Goal: Task Accomplishment & Management: Use online tool/utility

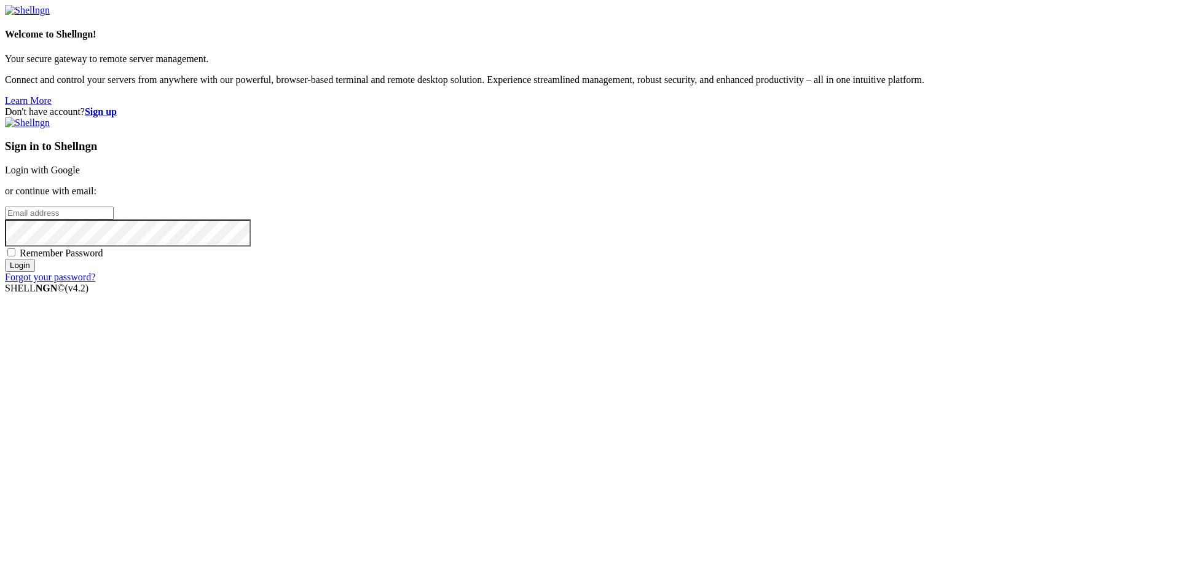
click at [117, 106] on strong "Sign up" at bounding box center [101, 111] width 32 height 10
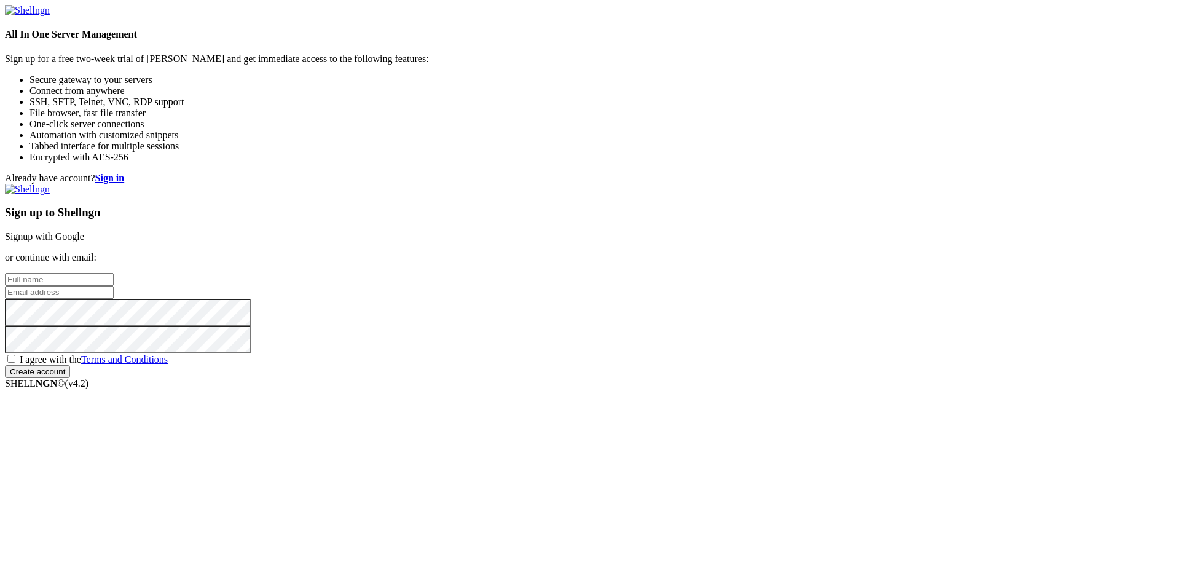
click at [84, 231] on link "Signup with Google" at bounding box center [44, 236] width 79 height 10
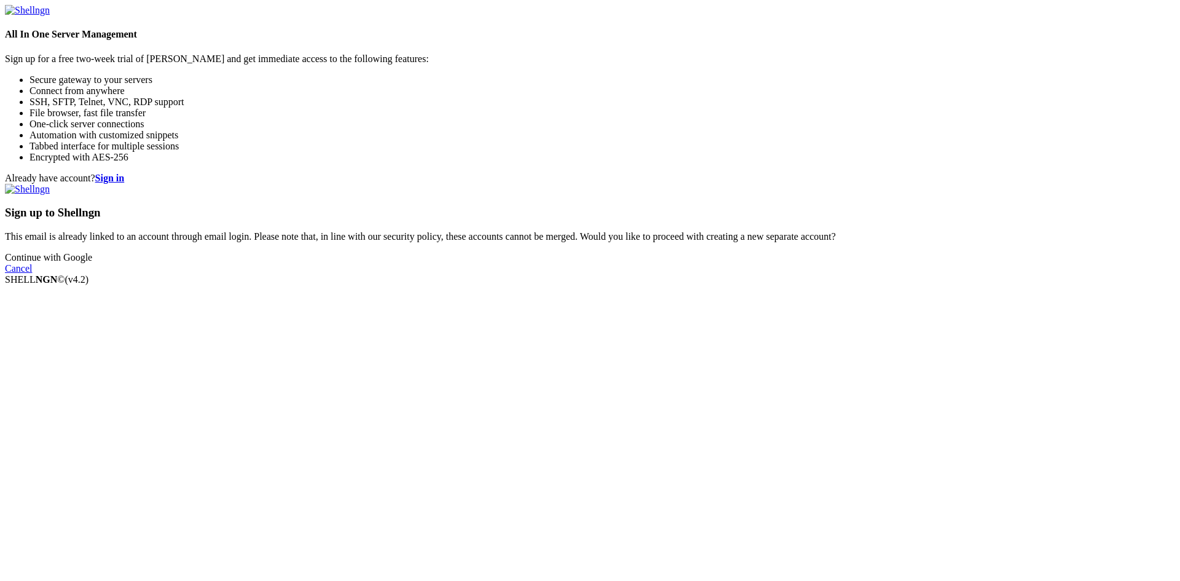
click at [483, 219] on div "Already have account? Sign in Sign up to Shellngn This email is already linked …" at bounding box center [590, 223] width 1170 height 101
click at [92, 262] on link "Continue with Google" at bounding box center [48, 257] width 87 height 10
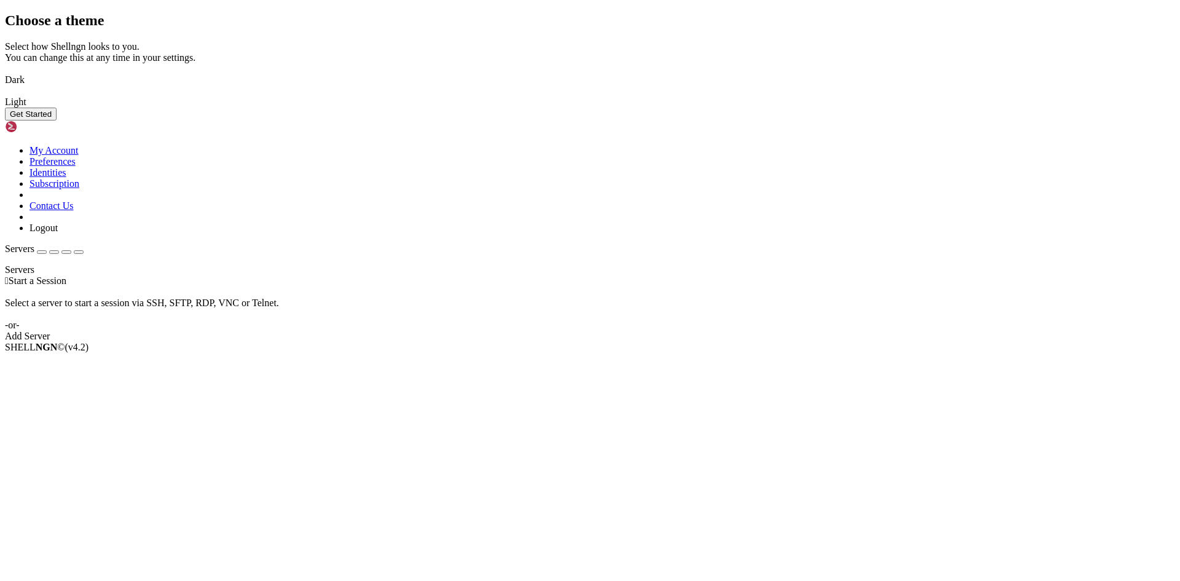
click at [5, 72] on img at bounding box center [5, 72] width 0 height 0
click at [57, 120] on button "Get Started" at bounding box center [31, 114] width 52 height 13
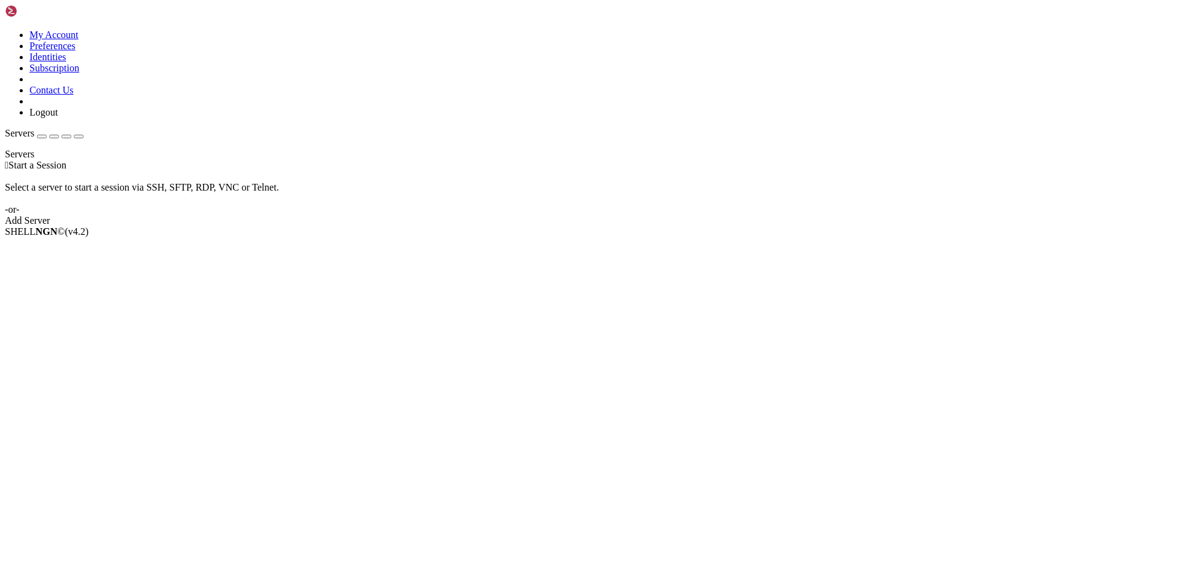
drag, startPoint x: 304, startPoint y: 152, endPoint x: 283, endPoint y: 140, distance: 23.7
click at [304, 171] on div "Select a server to start a session via SSH, SFTP, RDP, VNC or Telnet. -or-" at bounding box center [590, 193] width 1170 height 44
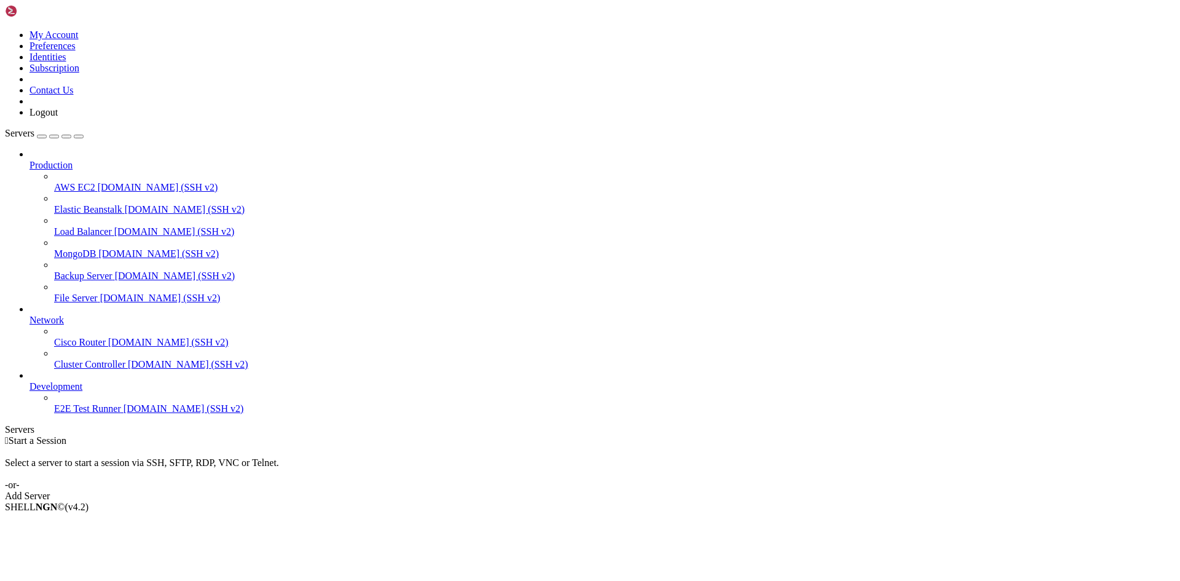
click at [139, 149] on div at bounding box center [601, 154] width 1145 height 11
click at [42, 136] on div "button" at bounding box center [42, 136] width 0 height 0
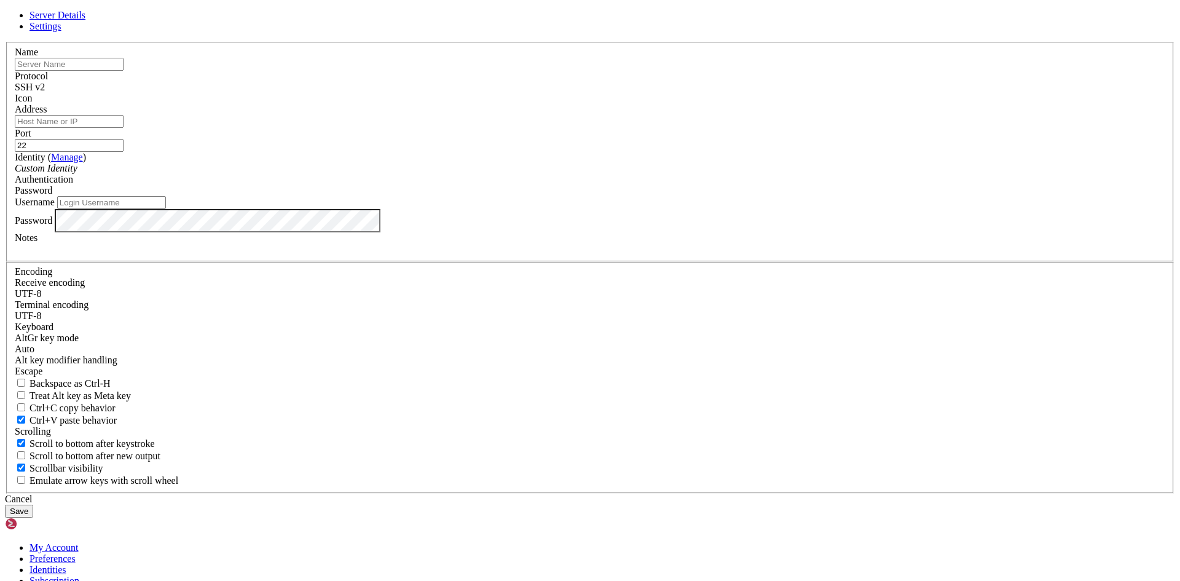
click at [124, 71] on input "text" at bounding box center [69, 64] width 109 height 13
type input "webet"
click at [124, 128] on input "Address" at bounding box center [69, 121] width 109 height 13
paste input "[TECHNICAL_ID]"
type input "[TECHNICAL_ID]"
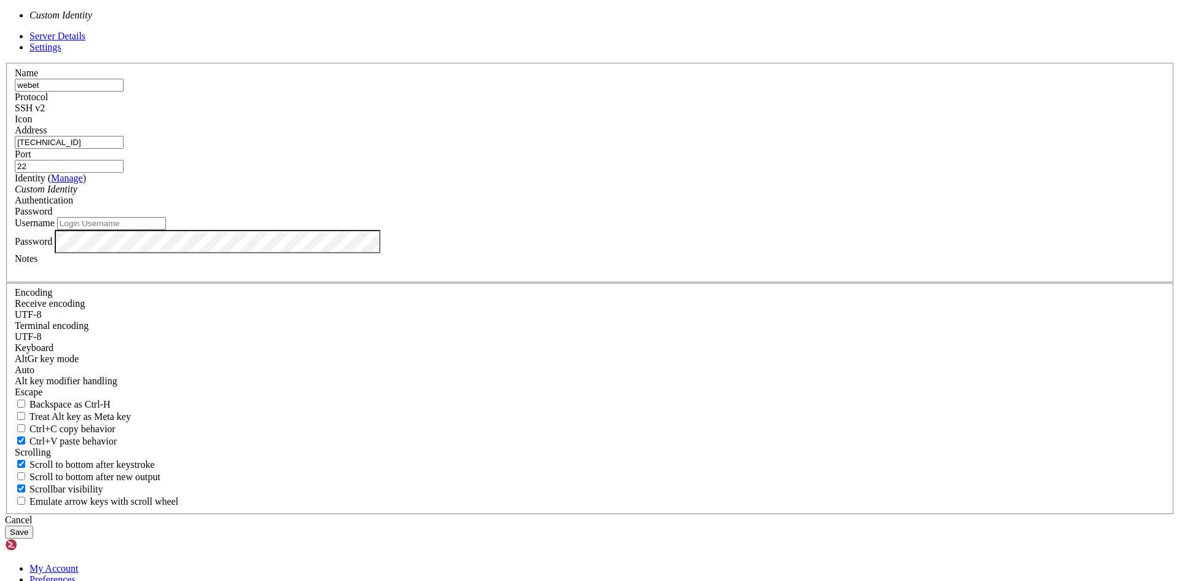
click at [77, 194] on icon "Custom Identity" at bounding box center [46, 189] width 63 height 10
click at [471, 195] on div "Custom Identity" at bounding box center [590, 189] width 1150 height 11
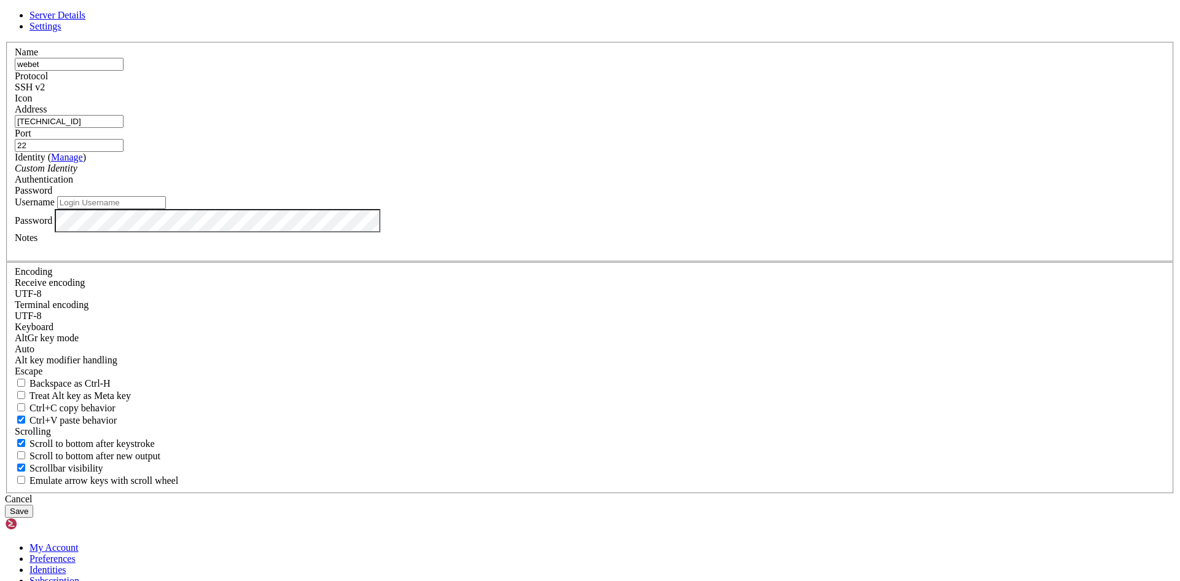
click at [166, 209] on input "Username" at bounding box center [111, 202] width 109 height 13
type input "root"
click at [33, 504] on button "Save" at bounding box center [19, 510] width 28 height 13
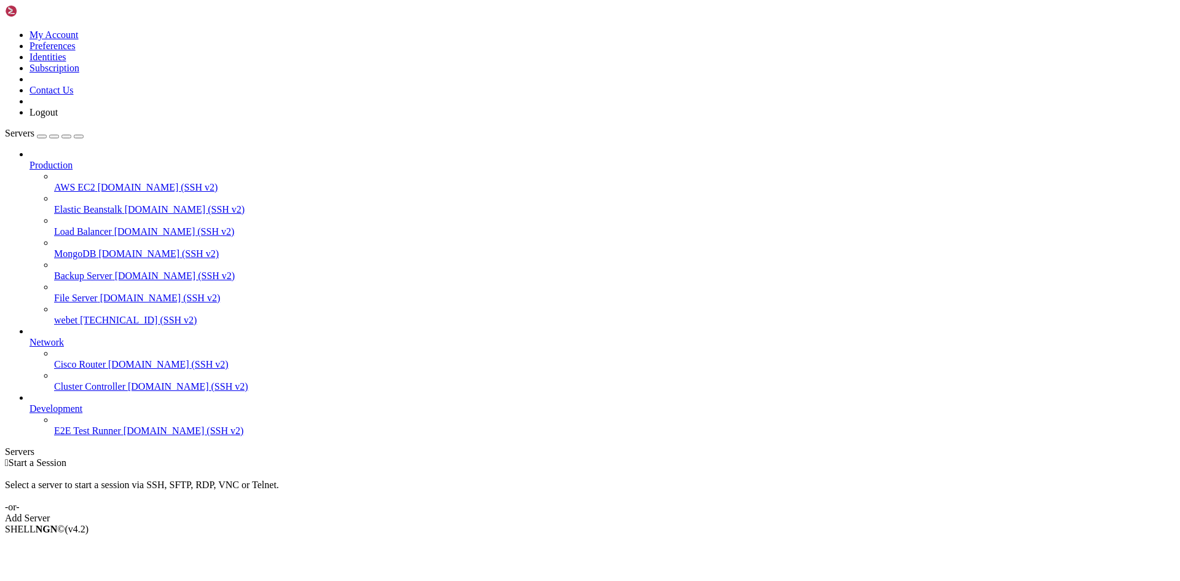
click at [82, 315] on span "[TECHNICAL_ID] (SSH v2)" at bounding box center [138, 320] width 117 height 10
